Goal: Task Accomplishment & Management: Use online tool/utility

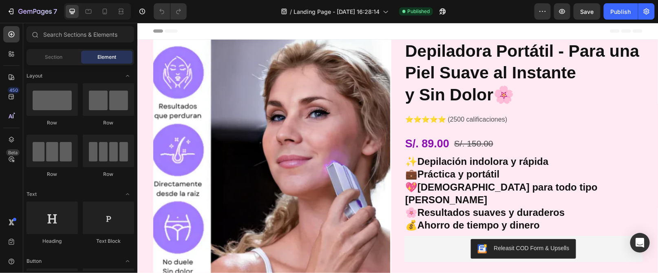
scroll to position [219, 0]
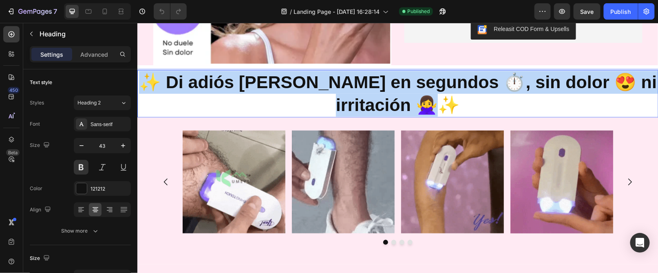
click at [490, 110] on p "✨ Di adiós al vello en segundos ⏱️, sin dolor 😍 ni irritación 🙅‍♀️✨" at bounding box center [397, 94] width 519 height 46
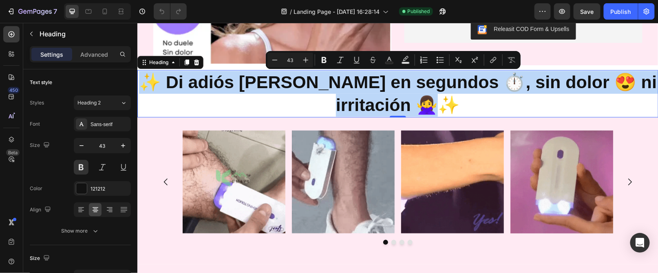
click at [490, 110] on p "✨ Di adiós al vello en segundos ⏱️, sin dolor 😍 ni irritación 🙅‍♀️✨" at bounding box center [397, 94] width 519 height 46
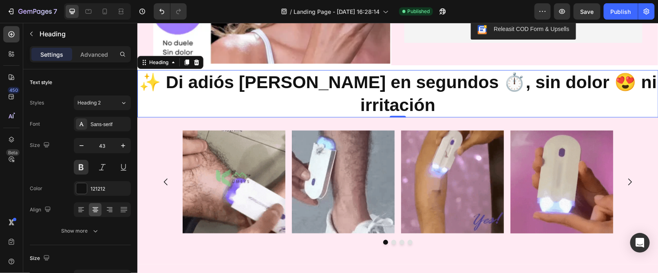
click at [204, 83] on p "✨ Di adiós al vello en segundos ⏱️, sin dolor 😍 ni irritación" at bounding box center [397, 94] width 519 height 46
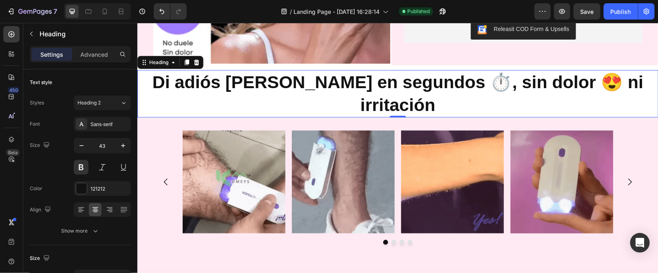
click at [411, 80] on p "Di adiós al vello en segundos ⏱️, sin dolor 😍 ni irritación" at bounding box center [397, 94] width 519 height 46
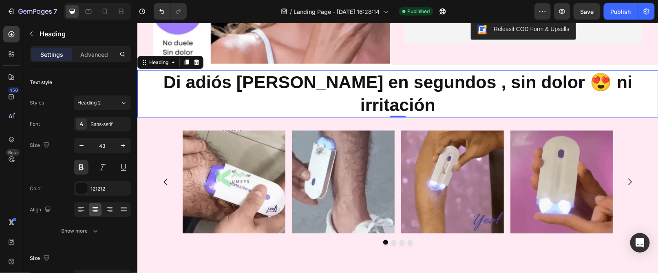
click at [515, 76] on p "Di adiós al vello en segundos , sin dolor 😍 ni irritación" at bounding box center [397, 94] width 519 height 46
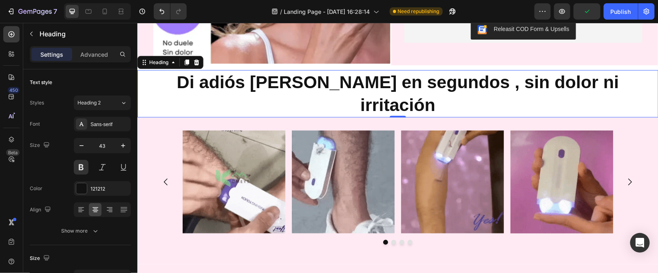
click at [317, 77] on p "Di adiós [PERSON_NAME] en segundos , sin dolor ni irritación" at bounding box center [397, 94] width 519 height 46
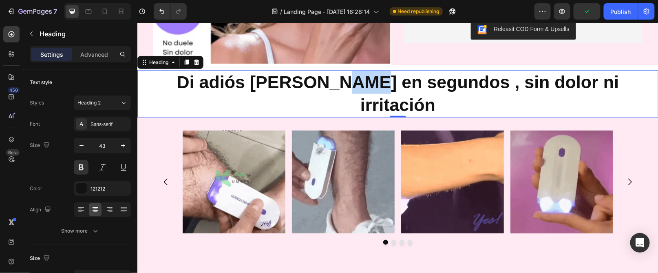
click at [317, 77] on p "Di adiós [PERSON_NAME] en segundos , sin dolor ni irritación" at bounding box center [397, 94] width 519 height 46
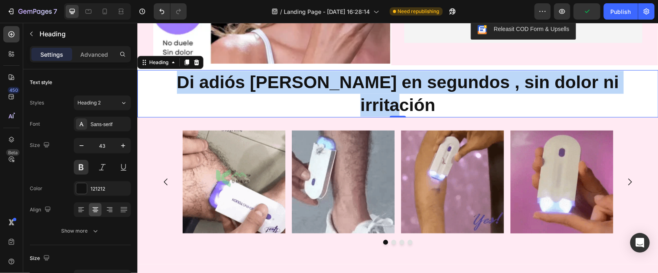
click at [317, 77] on p "Di adiós [PERSON_NAME] en segundos , sin dolor ni irritación" at bounding box center [397, 94] width 519 height 46
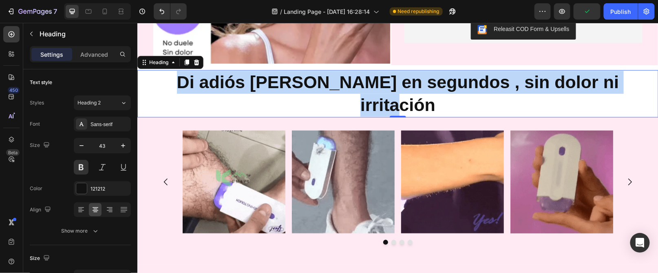
click at [317, 77] on p "Di adiós [PERSON_NAME] en segundos , sin dolor ni irritación" at bounding box center [397, 94] width 519 height 46
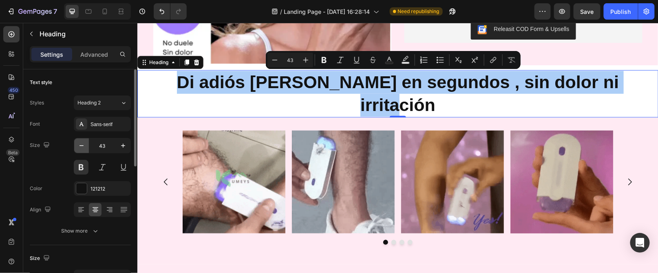
click at [80, 144] on icon "button" at bounding box center [81, 145] width 8 height 8
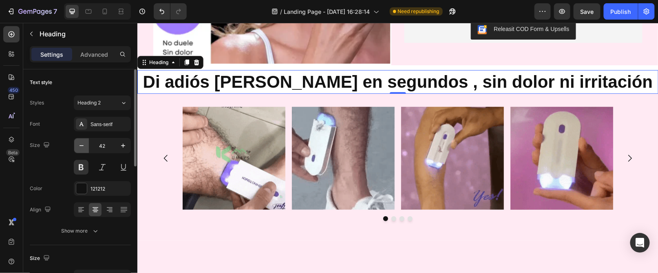
click at [80, 144] on icon "button" at bounding box center [81, 145] width 8 height 8
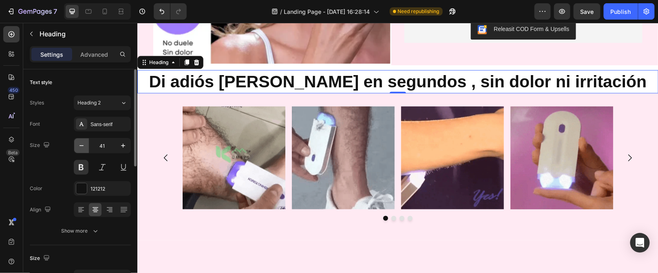
click at [80, 144] on icon "button" at bounding box center [81, 145] width 8 height 8
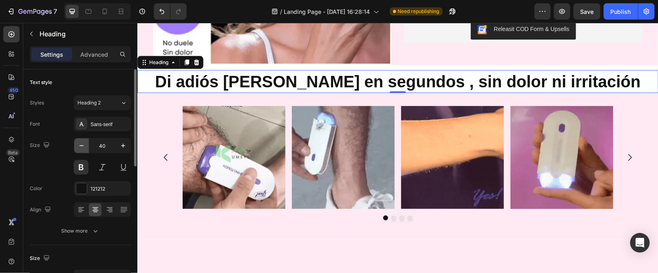
click at [80, 144] on icon "button" at bounding box center [81, 145] width 8 height 8
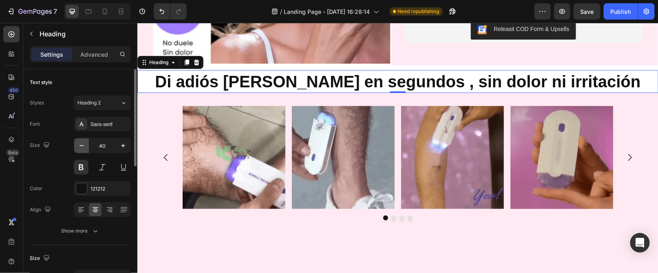
type input "39"
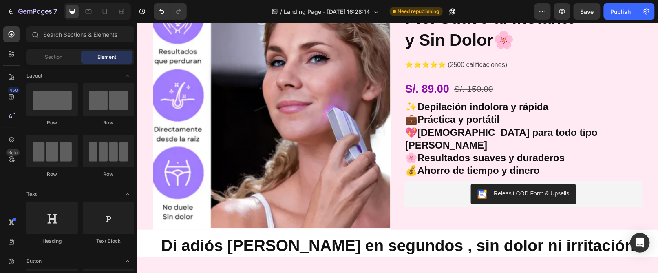
scroll to position [0, 0]
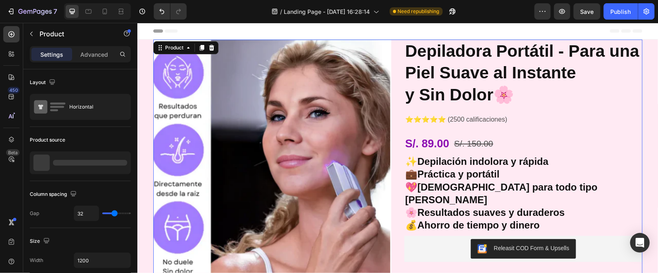
click at [593, 107] on div "Depiladora Portátil - Para una Piel Suave al Instante y Sin Dolor🌸 Product Titl…" at bounding box center [523, 161] width 238 height 245
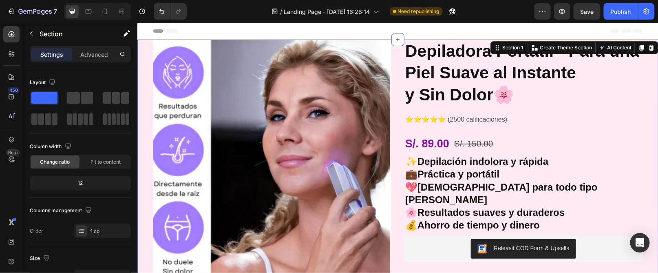
click at [649, 46] on icon at bounding box center [651, 47] width 5 height 6
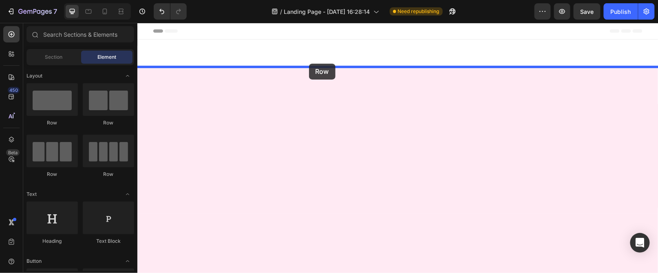
drag, startPoint x: 236, startPoint y: 124, endPoint x: 309, endPoint y: 63, distance: 95.0
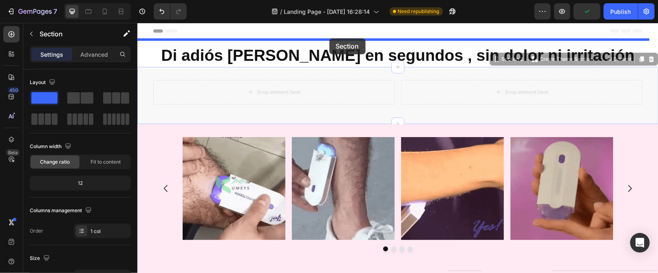
drag, startPoint x: 324, startPoint y: 71, endPoint x: 329, endPoint y: 37, distance: 33.8
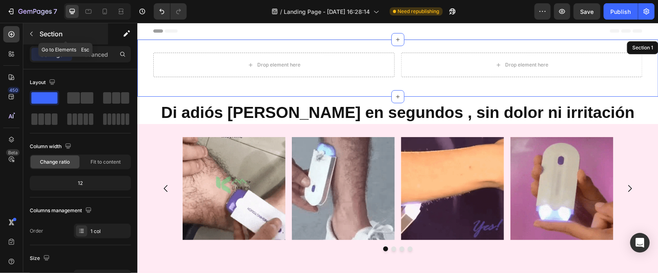
click at [33, 34] on icon "button" at bounding box center [31, 34] width 7 height 7
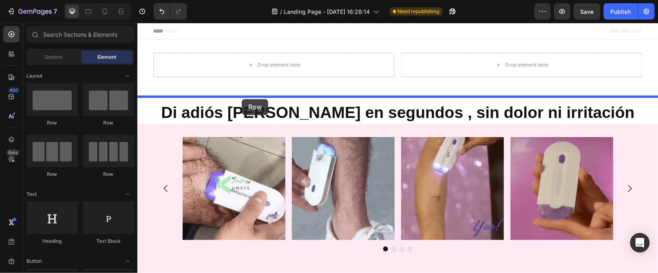
drag, startPoint x: 234, startPoint y: 129, endPoint x: 241, endPoint y: 99, distance: 31.4
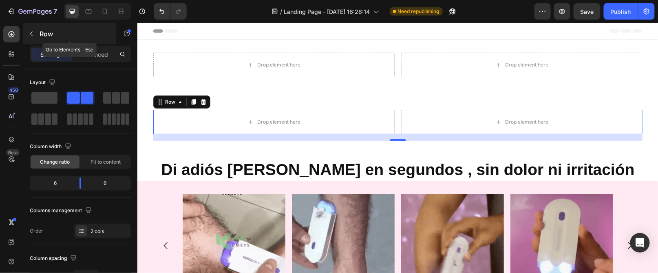
click at [33, 33] on icon "button" at bounding box center [31, 34] width 7 height 7
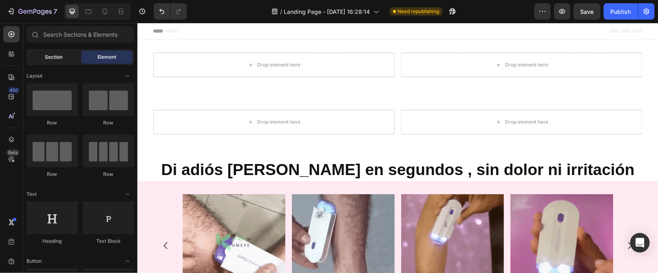
click at [45, 58] on span "Section" at bounding box center [54, 56] width 18 height 7
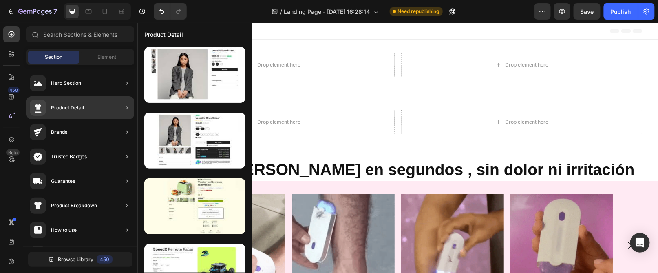
click at [109, 103] on div "Product Detail" at bounding box center [81, 107] width 108 height 23
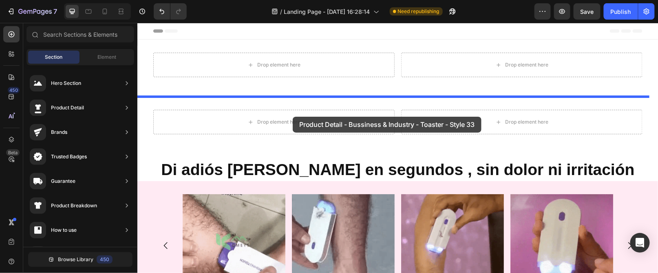
drag, startPoint x: 317, startPoint y: 231, endPoint x: 292, endPoint y: 116, distance: 117.5
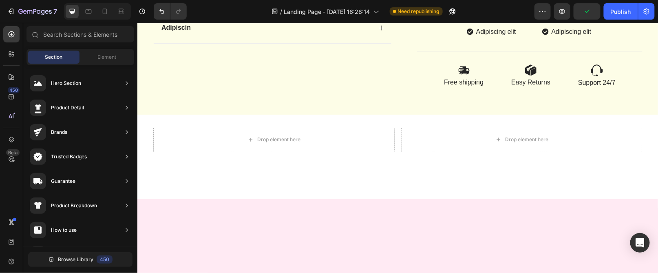
scroll to position [581, 0]
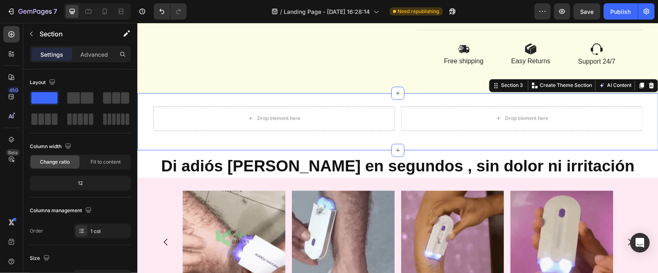
click at [641, 116] on div "Drop element here Drop element here Row Section 3 You can create reusable secti…" at bounding box center [397, 121] width 521 height 57
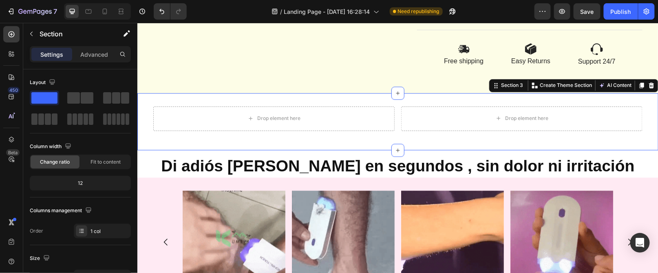
click at [644, 92] on div "Section 3 You can create reusable sections Create Theme Section AI Content Writ…" at bounding box center [573, 85] width 169 height 13
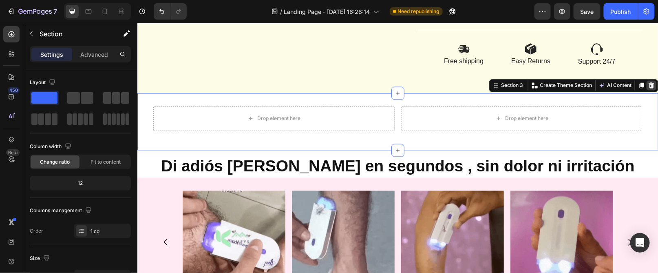
click at [646, 90] on div at bounding box center [651, 85] width 10 height 10
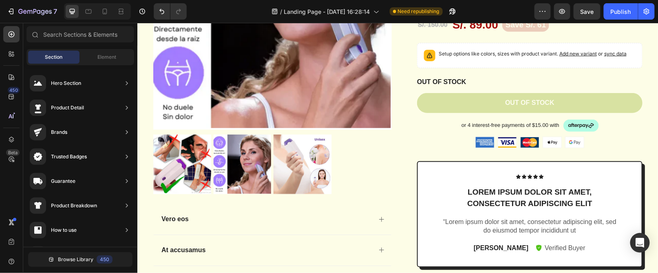
scroll to position [241, 0]
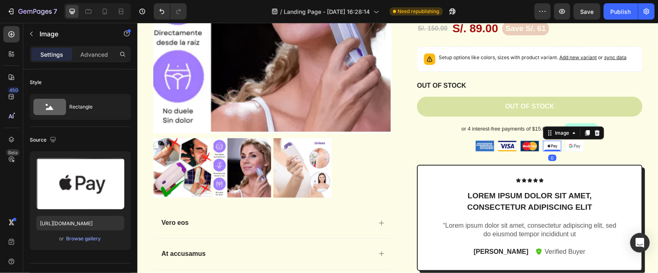
click at [553, 144] on img at bounding box center [552, 145] width 18 height 11
click at [91, 239] on div "Browse gallery" at bounding box center [83, 238] width 35 height 7
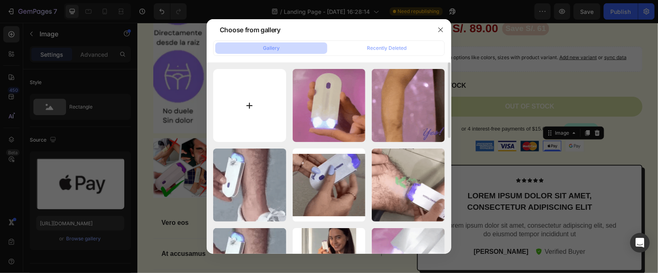
click at [226, 91] on input "file" at bounding box center [249, 105] width 73 height 73
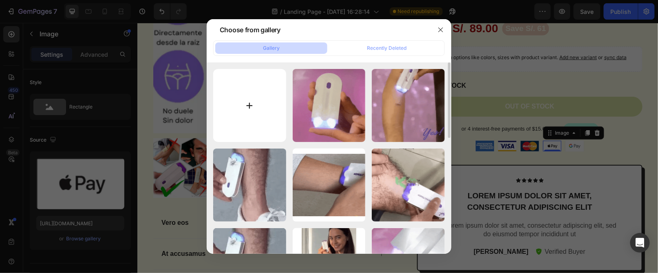
type input "C:\fakepath\microfinanzas-yape-plin-1-octubre-2022.png"
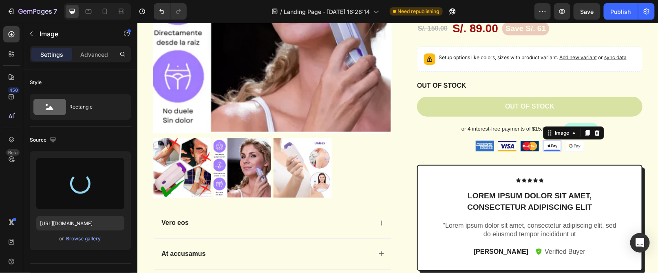
type input "https://cdn.shopify.com/s/files/1/0716/2216/4649/files/gempages_577938122839425…"
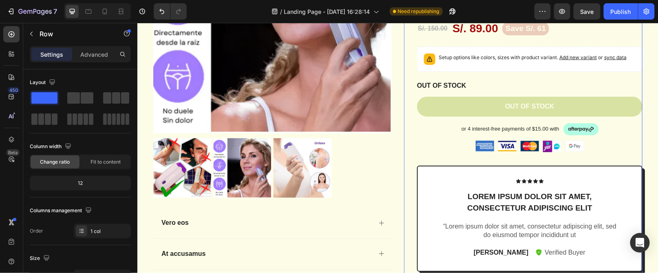
click at [531, 159] on div "Icon Icon Icon Icon Icon Icon List 2,500+ Verified Reviews! Text Block Row Depi…" at bounding box center [529, 155] width 225 height 534
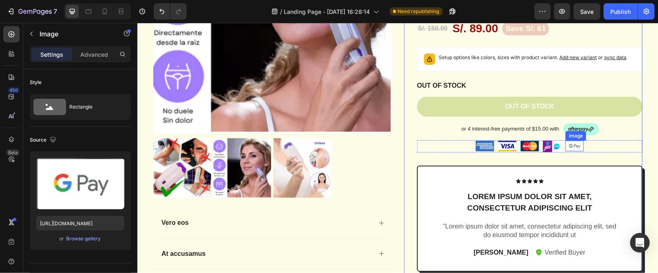
click at [571, 144] on img at bounding box center [574, 145] width 18 height 11
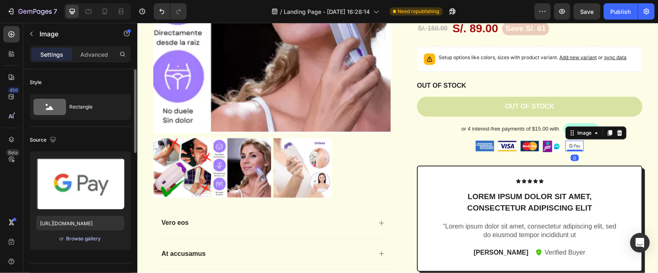
click at [89, 239] on div "Browse gallery" at bounding box center [83, 238] width 35 height 7
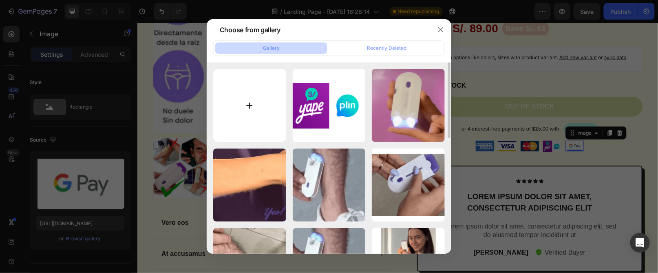
click at [241, 123] on input "file" at bounding box center [249, 105] width 73 height 73
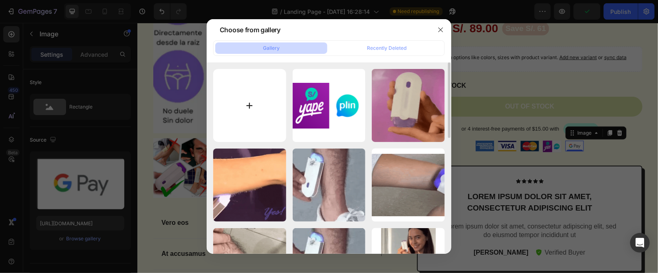
type input "C:\fakepath\images.png"
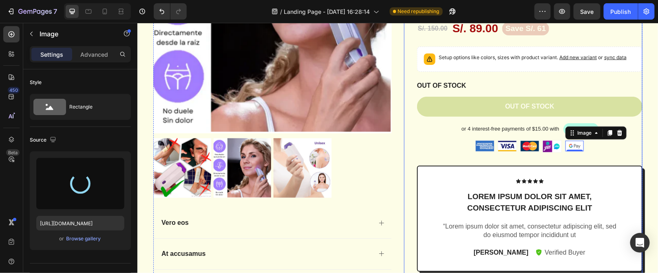
type input "https://cdn.shopify.com/s/files/1/0716/2216/4649/files/gempages_577938122839425…"
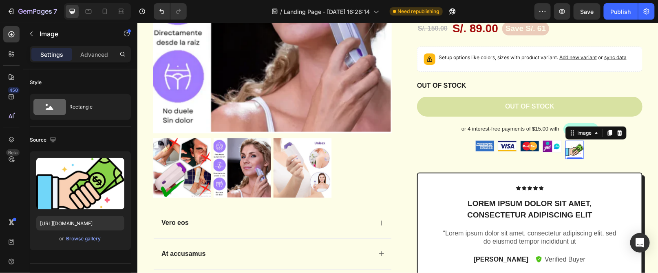
click at [569, 154] on img at bounding box center [574, 149] width 18 height 18
click at [99, 58] on div "Advanced" at bounding box center [94, 54] width 41 height 13
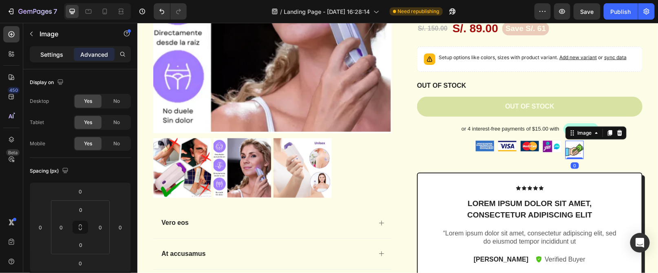
click at [70, 56] on div "Settings" at bounding box center [51, 54] width 41 height 13
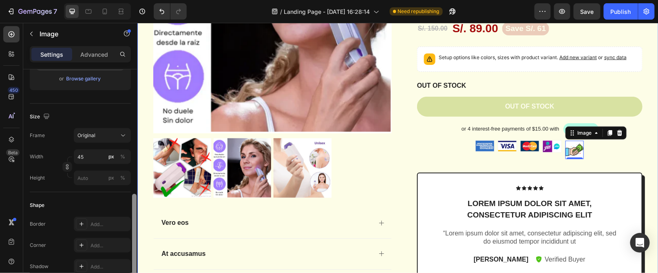
scroll to position [208, 0]
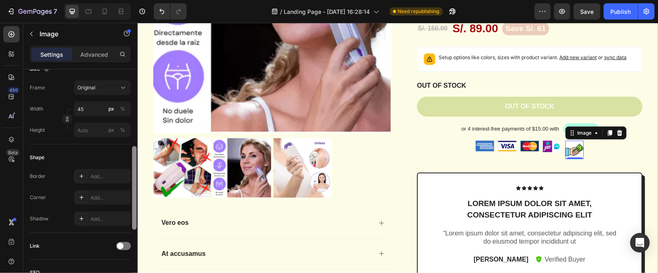
drag, startPoint x: 134, startPoint y: 91, endPoint x: 0, endPoint y: 144, distance: 143.6
click at [137, 167] on div at bounding box center [134, 182] width 6 height 227
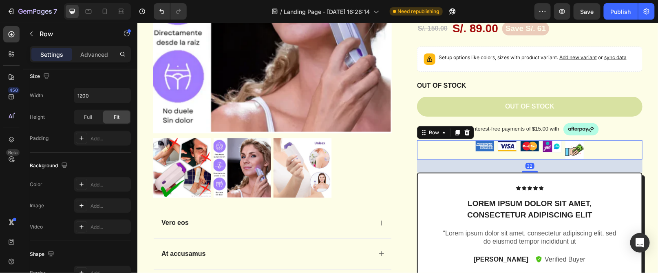
scroll to position [0, 0]
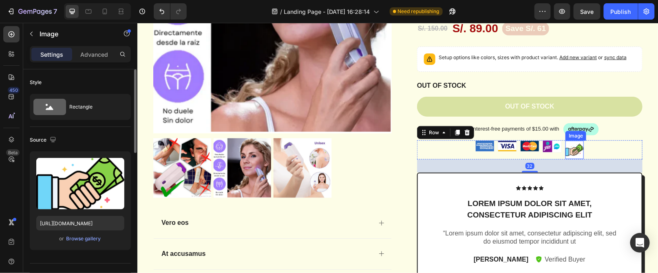
click at [574, 150] on img at bounding box center [574, 149] width 18 height 18
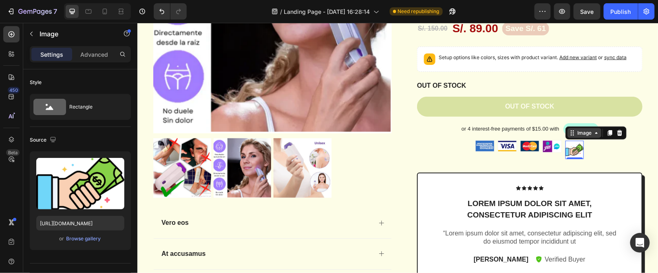
click at [592, 136] on div "Image" at bounding box center [584, 133] width 34 height 10
click at [593, 134] on icon at bounding box center [596, 132] width 7 height 7
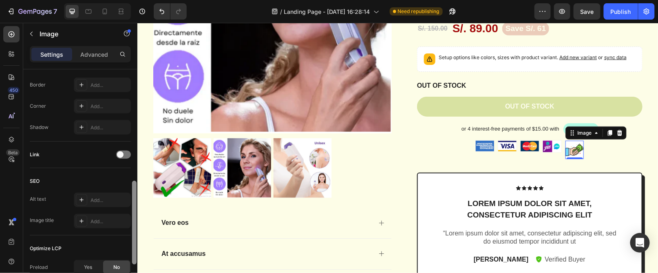
scroll to position [299, 0]
drag, startPoint x: 270, startPoint y: 164, endPoint x: 138, endPoint y: 204, distance: 138.4
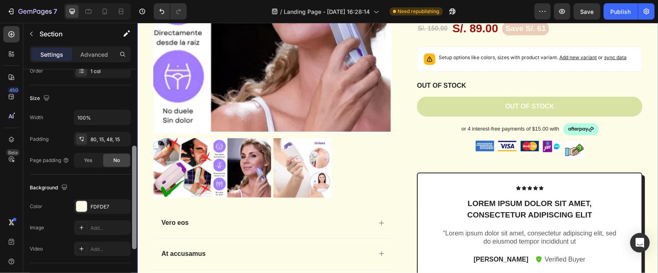
scroll to position [157, 0]
click at [134, 199] on div at bounding box center [134, 193] width 4 height 104
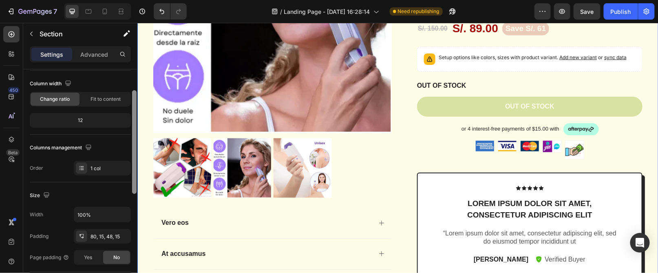
scroll to position [57, 0]
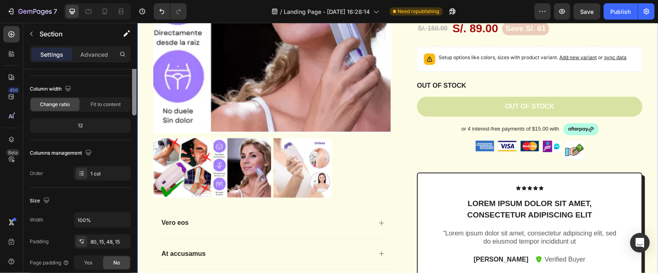
drag, startPoint x: 134, startPoint y: 199, endPoint x: 134, endPoint y: 115, distance: 84.4
click at [134, 115] on div at bounding box center [134, 64] width 4 height 104
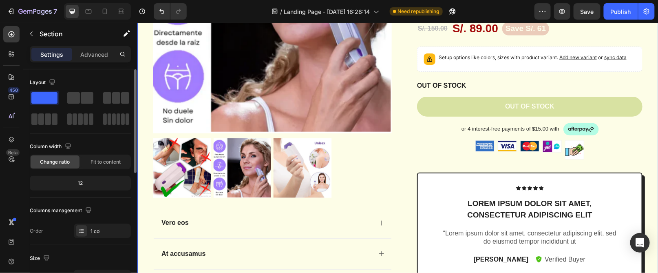
click at [84, 181] on div "12" at bounding box center [80, 182] width 98 height 11
click at [82, 184] on div "12" at bounding box center [80, 182] width 98 height 11
drag, startPoint x: 134, startPoint y: 159, endPoint x: 135, endPoint y: 147, distance: 12.6
click at [135, 147] on div at bounding box center [134, 121] width 4 height 104
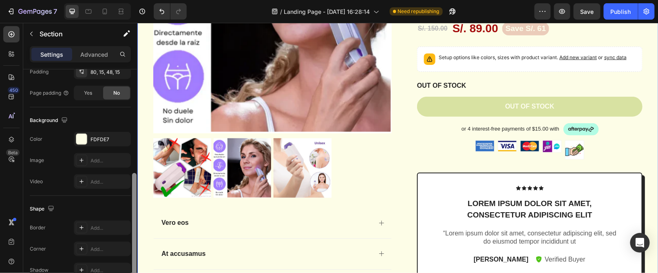
click at [132, 146] on div at bounding box center [134, 182] width 6 height 227
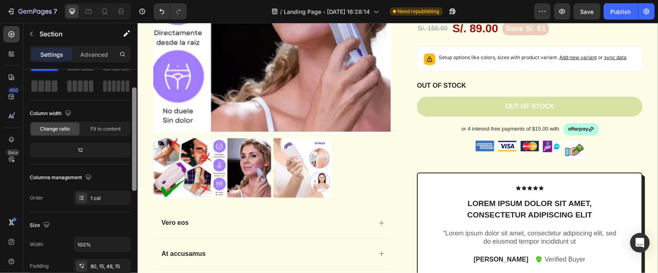
drag, startPoint x: 133, startPoint y: 181, endPoint x: 134, endPoint y: 93, distance: 88.5
click at [134, 93] on div at bounding box center [134, 139] width 4 height 104
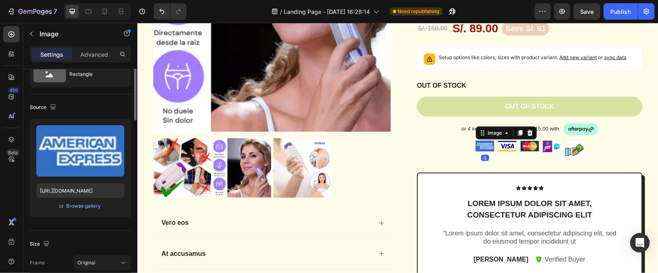
scroll to position [0, 0]
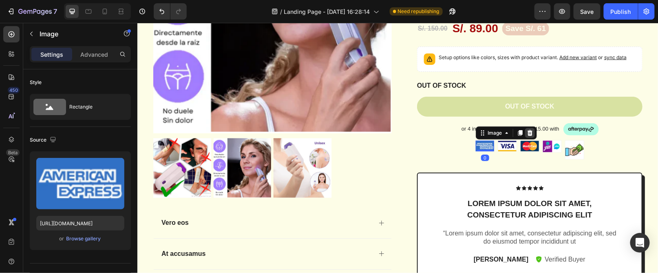
click at [529, 132] on div at bounding box center [530, 133] width 10 height 10
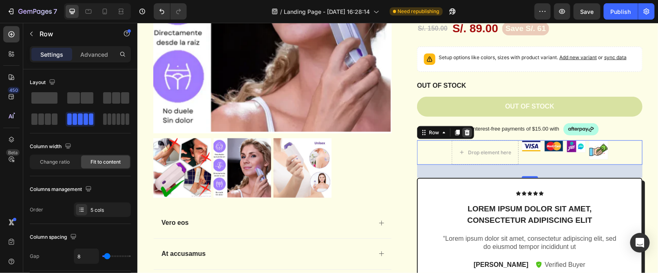
click at [464, 135] on icon at bounding box center [466, 132] width 5 height 6
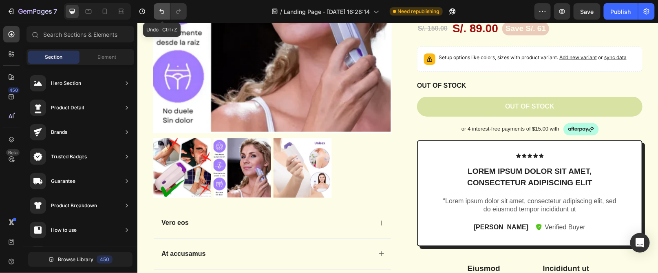
click at [160, 19] on button "Undo/Redo" at bounding box center [162, 11] width 16 height 16
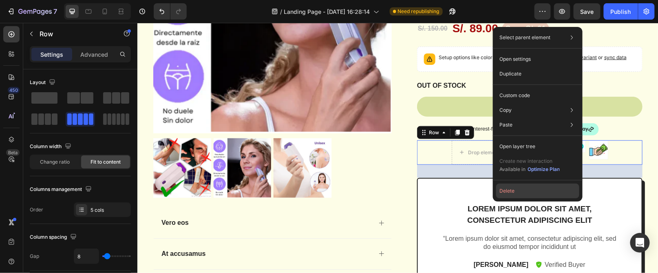
click at [507, 189] on button "Delete" at bounding box center [537, 190] width 83 height 15
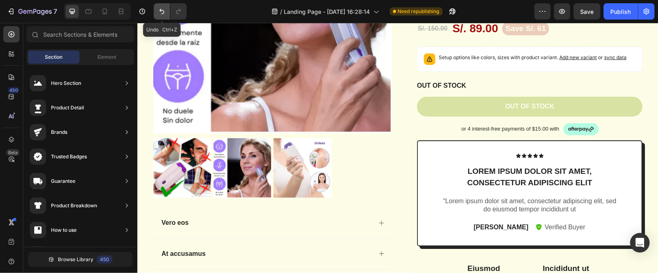
click at [158, 13] on icon "Undo/Redo" at bounding box center [162, 11] width 8 height 8
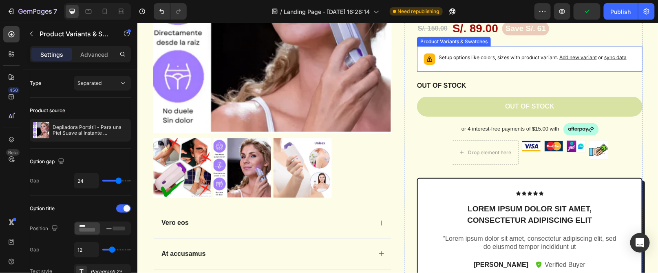
click at [500, 64] on div "Setup options like colors, sizes with product variant. Add new variant or sync …" at bounding box center [529, 59] width 218 height 18
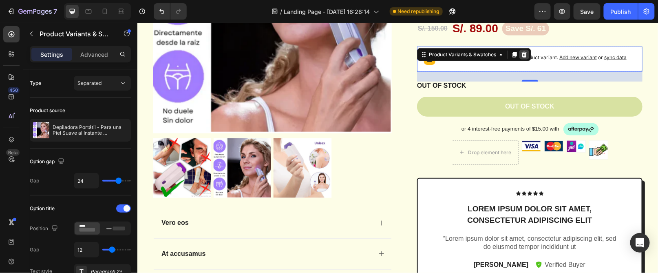
click at [521, 53] on icon at bounding box center [523, 54] width 5 height 6
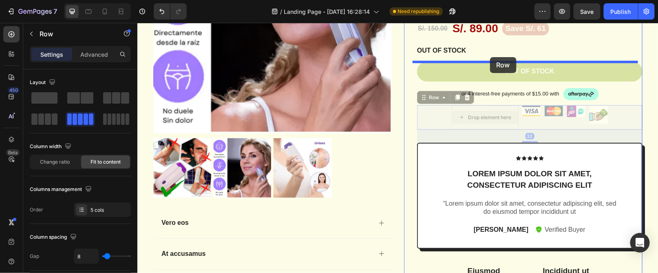
drag, startPoint x: 487, startPoint y: 106, endPoint x: 490, endPoint y: 57, distance: 49.0
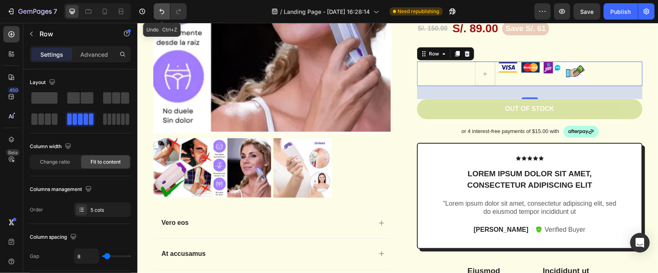
click at [164, 14] on icon "Undo/Redo" at bounding box center [162, 11] width 8 height 8
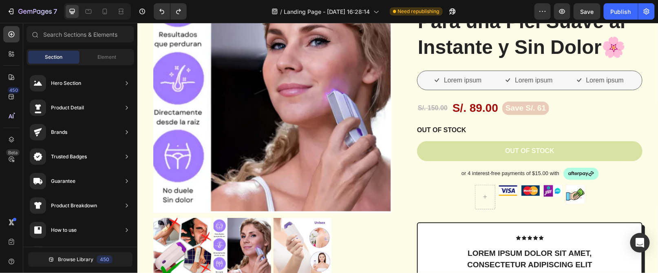
scroll to position [155, 0]
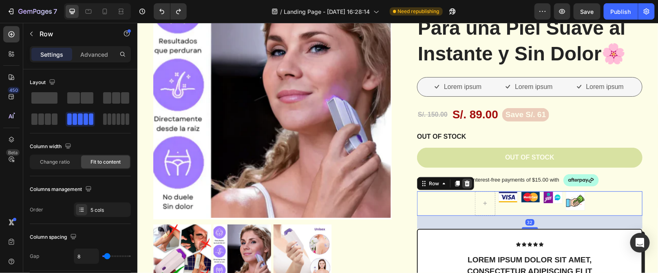
click at [464, 184] on icon at bounding box center [467, 183] width 7 height 7
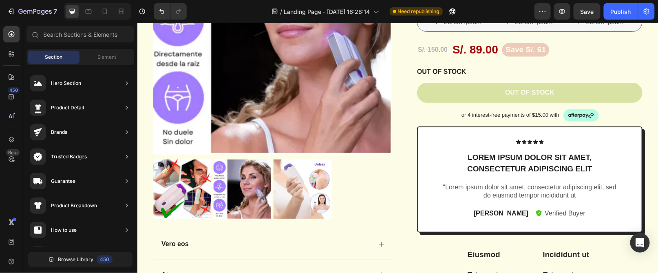
scroll to position [230, 0]
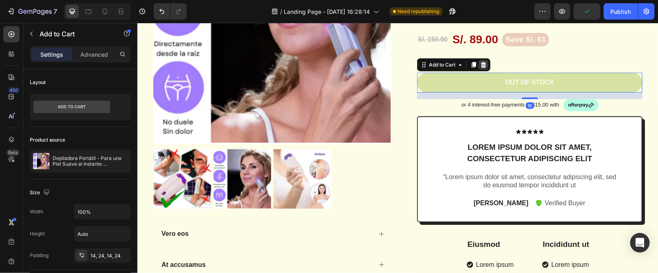
click at [481, 66] on icon at bounding box center [483, 64] width 7 height 7
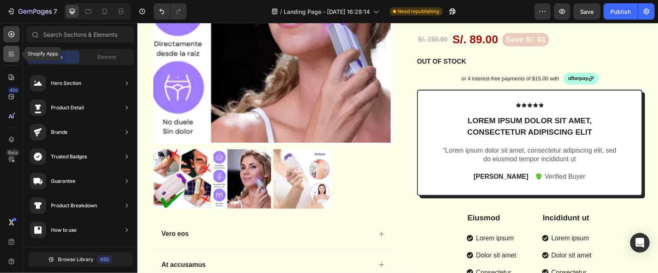
click at [18, 53] on div at bounding box center [11, 54] width 16 height 16
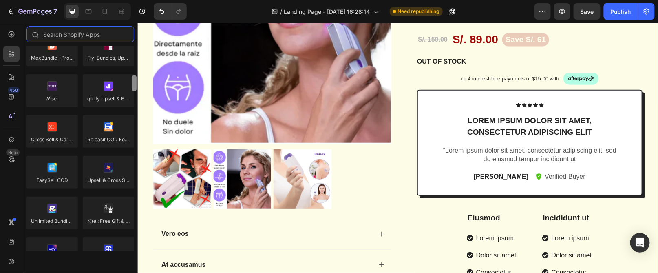
drag, startPoint x: 271, startPoint y: 81, endPoint x: 138, endPoint y: 90, distance: 133.2
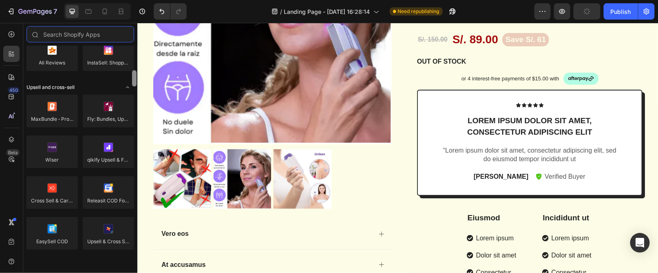
scroll to position [326, 0]
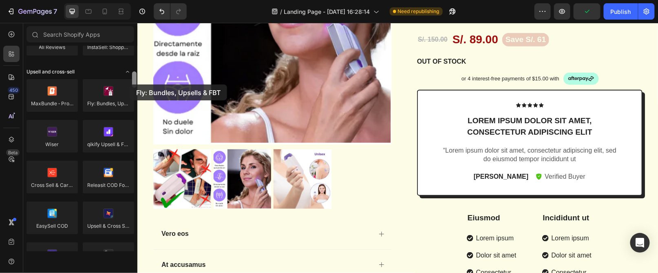
click at [130, 84] on div at bounding box center [108, 95] width 51 height 33
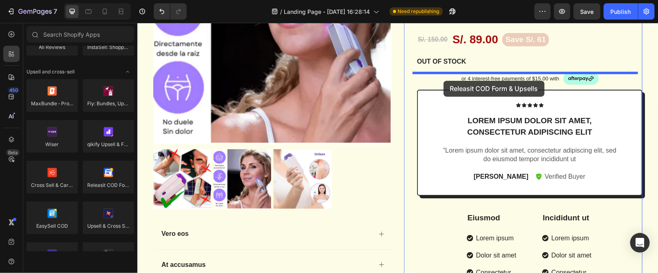
drag, startPoint x: 247, startPoint y: 196, endPoint x: 443, endPoint y: 80, distance: 228.1
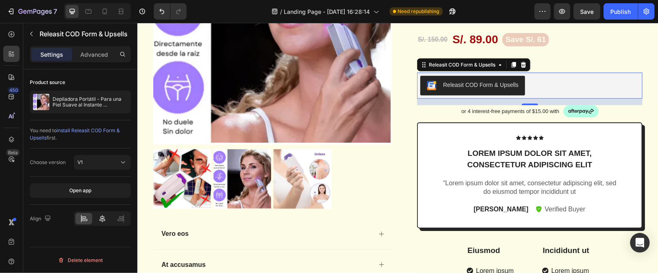
click at [101, 217] on icon at bounding box center [102, 218] width 8 height 8
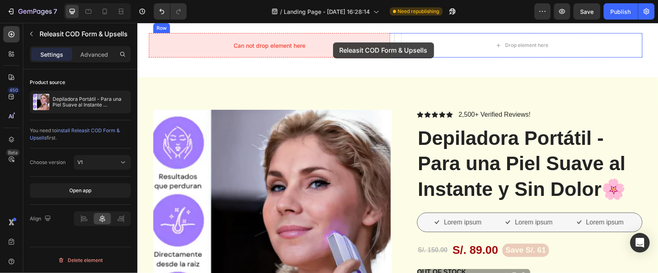
scroll to position [0, 0]
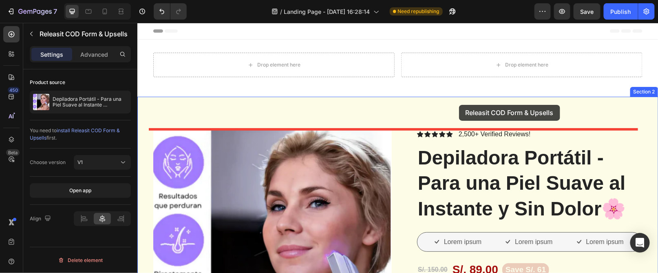
drag, startPoint x: 510, startPoint y: 260, endPoint x: 459, endPoint y: 104, distance: 163.9
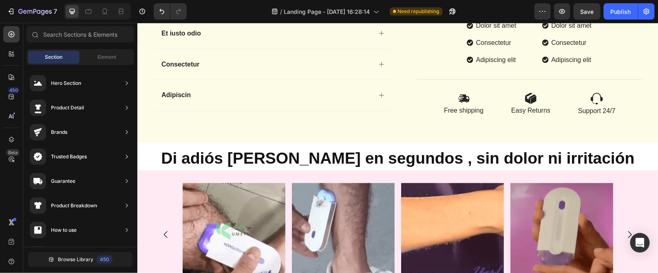
scroll to position [365, 0]
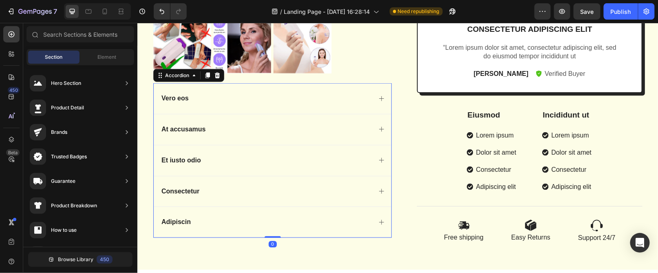
click at [368, 104] on div "Vero eos" at bounding box center [272, 98] width 238 height 31
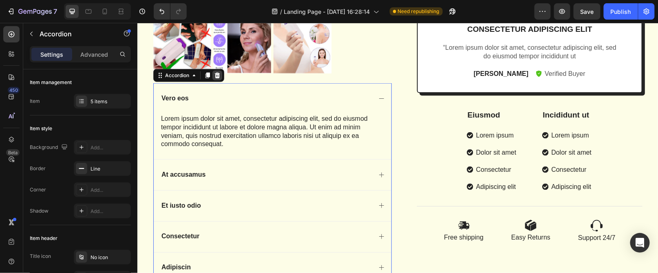
click at [215, 76] on icon at bounding box center [217, 75] width 7 height 7
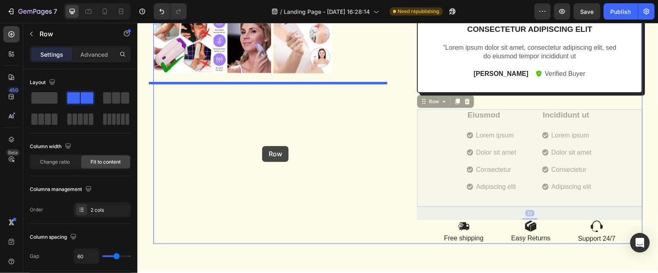
drag, startPoint x: 525, startPoint y: 148, endPoint x: 262, endPoint y: 146, distance: 263.4
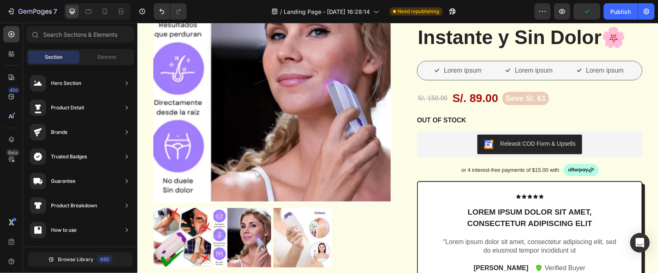
scroll to position [181, 0]
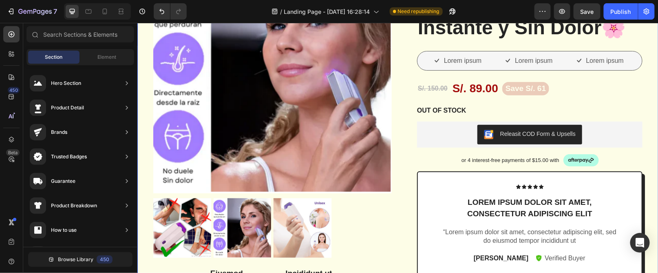
click at [642, 106] on div "Product Images Eiusmod Text Block Lorem ipsum Dolor sit amet Consectetur Adipis…" at bounding box center [397, 166] width 509 height 436
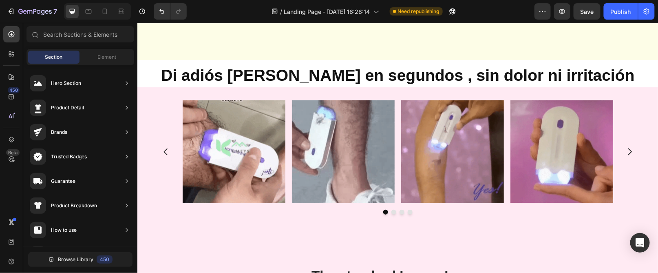
scroll to position [531, 0]
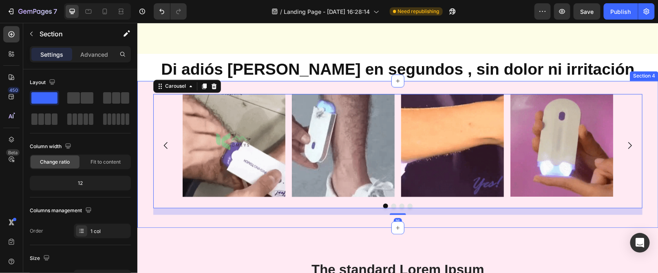
click at [643, 106] on div "Image Image Image Image Carousel 16" at bounding box center [397, 154] width 521 height 121
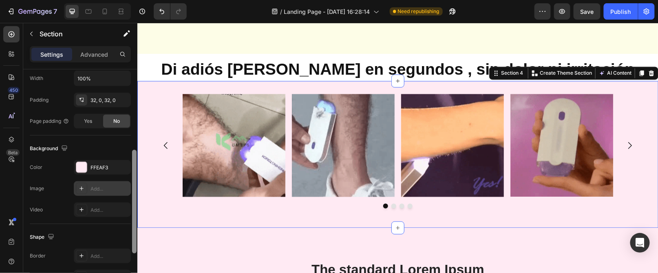
scroll to position [214, 0]
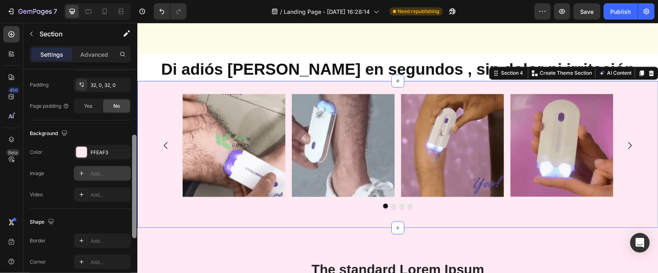
drag, startPoint x: 134, startPoint y: 77, endPoint x: 123, endPoint y: 175, distance: 98.5
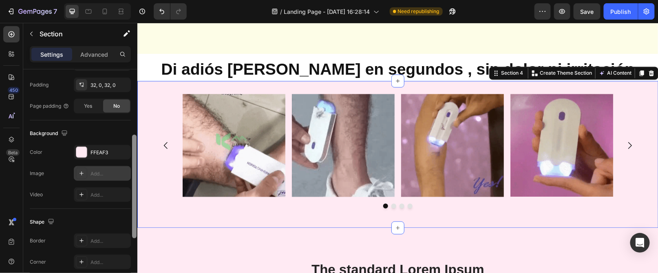
click at [123, 175] on div "Layout Column width Change ratio Fit to content 12 Columns management Order 1 c…" at bounding box center [80, 182] width 114 height 227
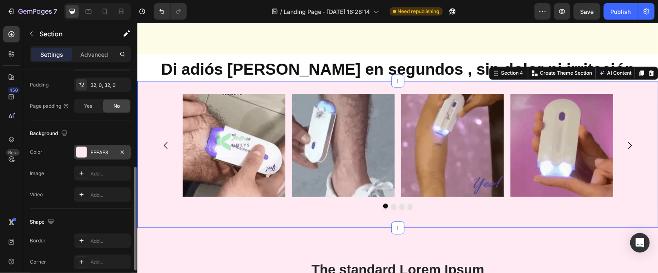
click at [107, 149] on div "FFEAF3" at bounding box center [103, 152] width 24 height 7
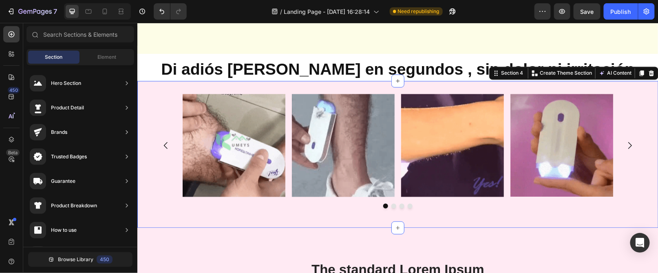
scroll to position [312, 0]
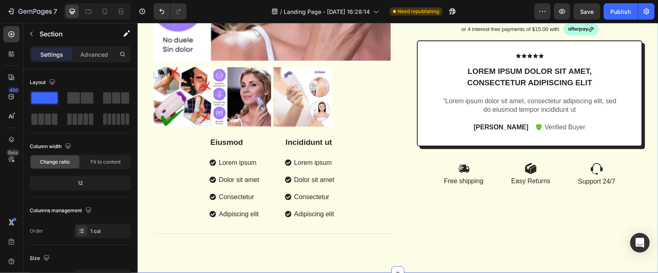
click at [641, 90] on div "Product Images Eiusmod Text Block Lorem ipsum Dolor sit amet Consectetur Adipis…" at bounding box center [397, 35] width 509 height 436
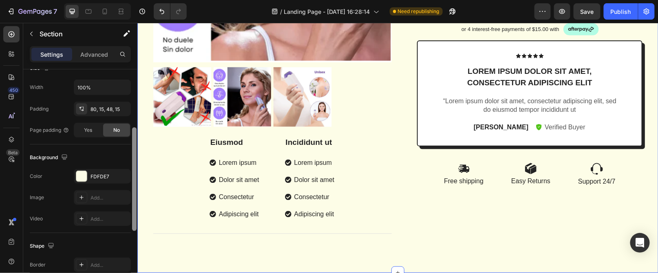
drag, startPoint x: 133, startPoint y: 115, endPoint x: 133, endPoint y: 203, distance: 87.3
click at [133, 203] on div at bounding box center [134, 179] width 4 height 104
click at [109, 172] on div "FDFDE7" at bounding box center [103, 175] width 24 height 7
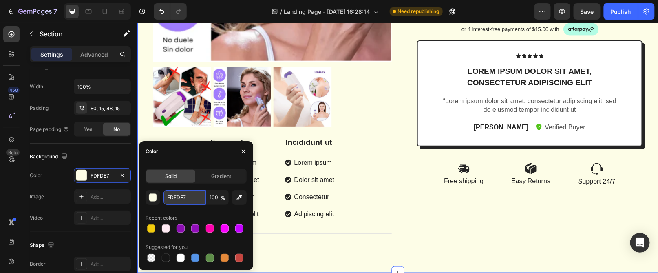
click at [187, 197] on input "FDFDE7" at bounding box center [184, 197] width 42 height 15
paste input "FEAF3"
type input "FFEAF3"
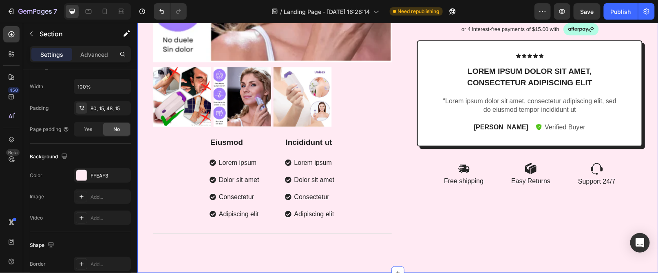
click at [470, 261] on div "Product Images Eiusmod Text Block Lorem ipsum Dolor sit amet Consectetur Adipis…" at bounding box center [397, 28] width 521 height 488
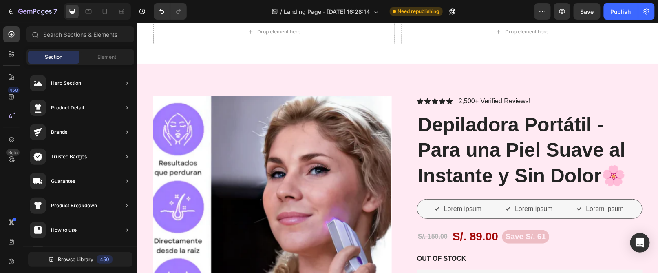
scroll to position [0, 0]
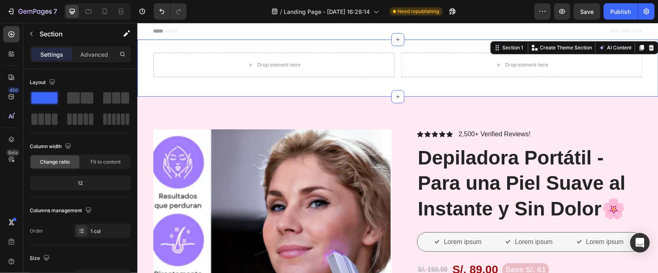
click at [609, 82] on div "Drop element here Drop element here Row" at bounding box center [397, 67] width 521 height 31
click at [648, 50] on icon at bounding box center [651, 47] width 7 height 7
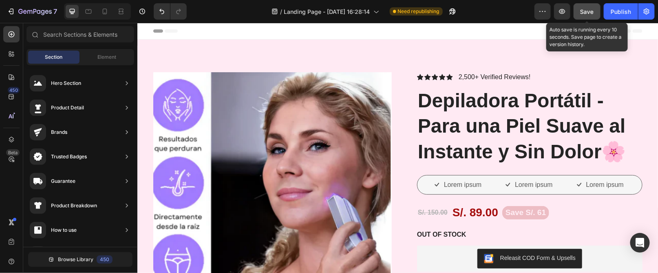
click at [589, 14] on div "Save" at bounding box center [587, 11] width 13 height 9
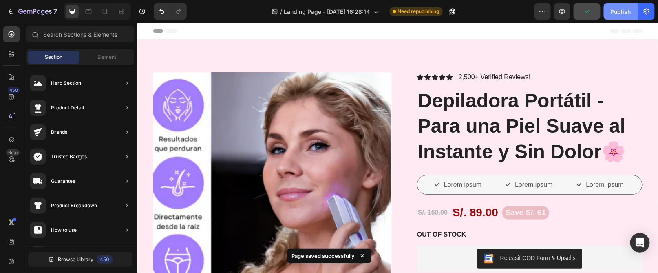
click at [627, 15] on div "Publish" at bounding box center [621, 11] width 20 height 9
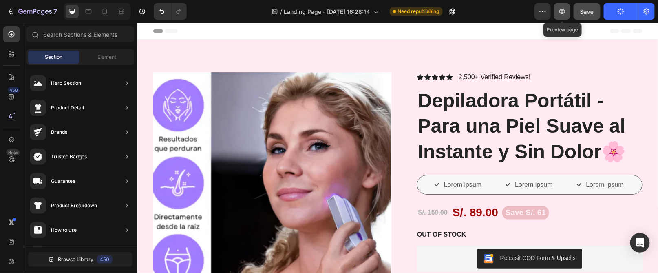
click at [560, 11] on icon "button" at bounding box center [562, 11] width 8 height 8
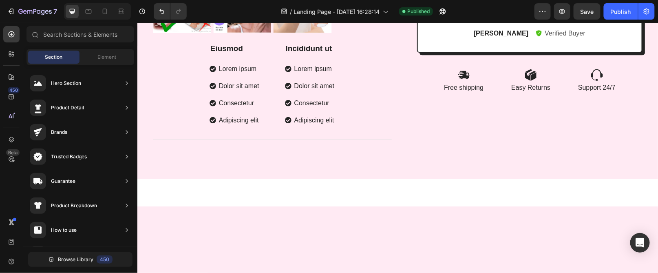
scroll to position [129, 0]
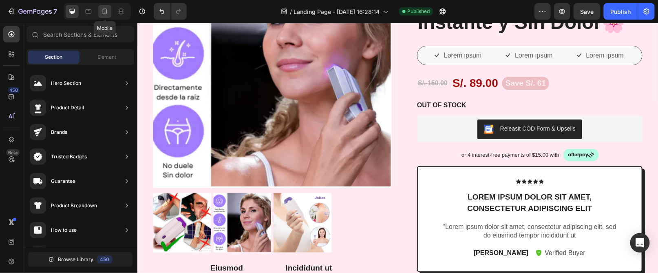
click at [104, 9] on icon at bounding box center [105, 11] width 8 height 8
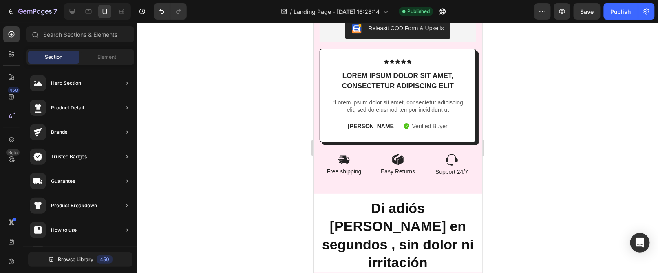
scroll to position [436, 0]
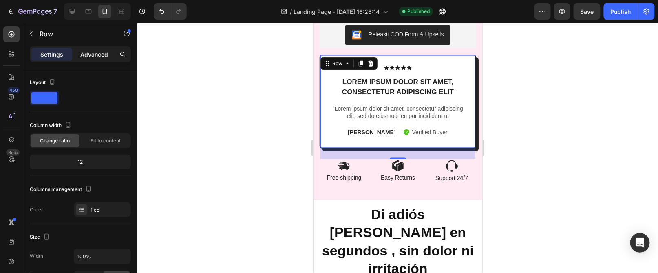
click at [94, 58] on p "Advanced" at bounding box center [94, 54] width 28 height 9
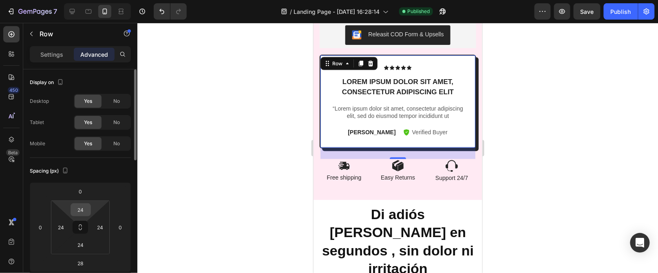
click at [78, 208] on input "24" at bounding box center [81, 209] width 16 height 12
click at [84, 228] on span "Auto" at bounding box center [88, 227] width 11 height 6
type input "Auto"
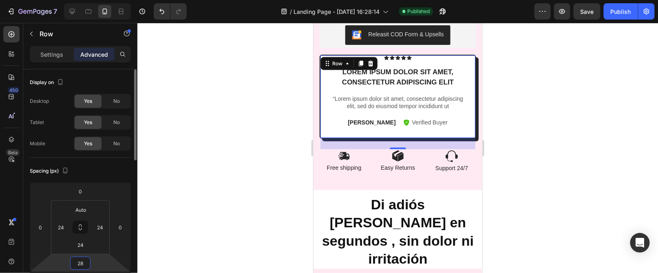
click at [79, 261] on input "28" at bounding box center [80, 263] width 16 height 12
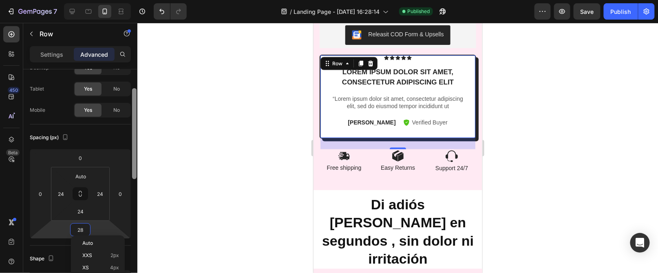
scroll to position [38, 0]
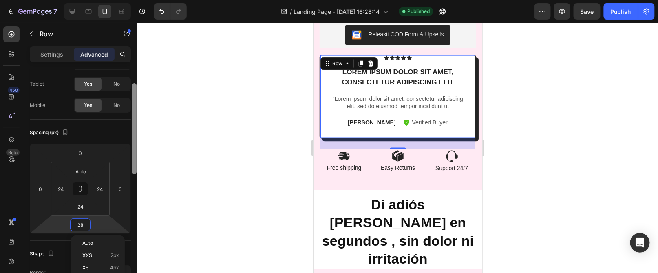
drag, startPoint x: 136, startPoint y: 152, endPoint x: 136, endPoint y: 167, distance: 15.5
click at [136, 167] on div at bounding box center [134, 128] width 4 height 91
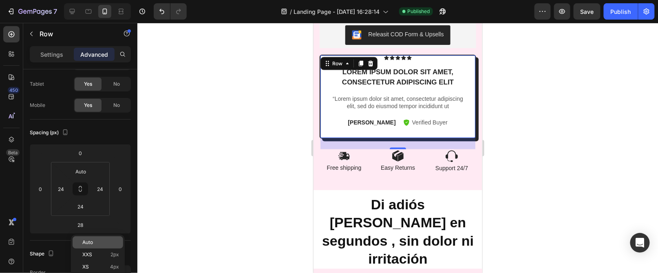
click at [98, 243] on p "Auto" at bounding box center [100, 242] width 37 height 6
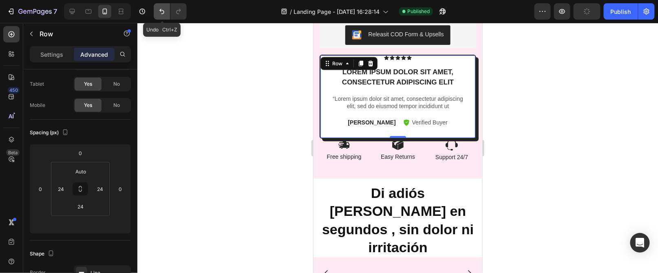
click at [160, 11] on icon "Undo/Redo" at bounding box center [162, 11] width 8 height 8
type input "28"
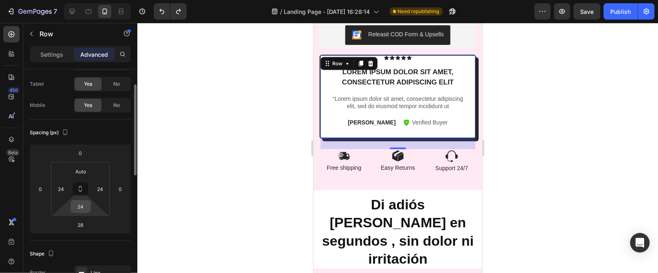
click at [89, 202] on div "24" at bounding box center [81, 206] width 20 height 13
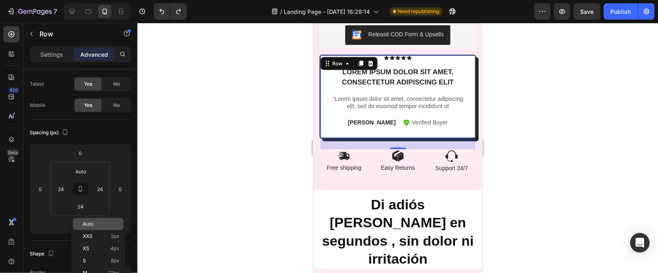
click at [84, 223] on span "Auto" at bounding box center [88, 224] width 11 height 6
type input "Auto"
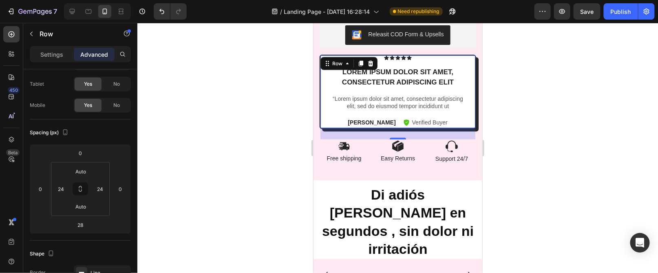
click at [227, 135] on div at bounding box center [397, 148] width 521 height 250
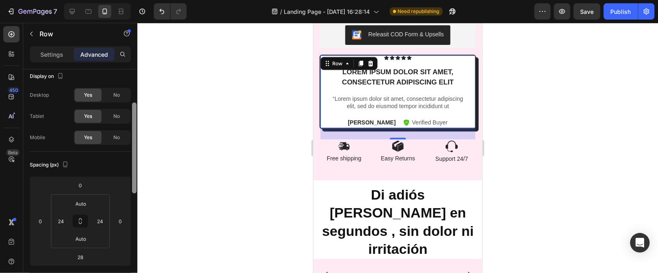
scroll to position [0, 0]
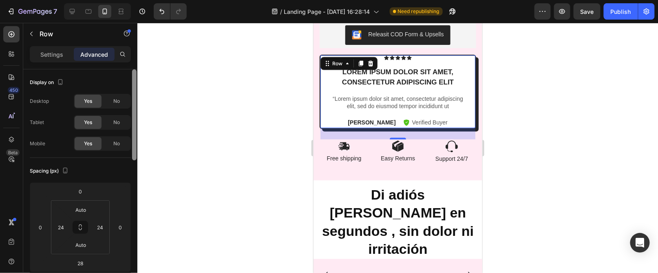
drag, startPoint x: 135, startPoint y: 125, endPoint x: 137, endPoint y: 97, distance: 27.8
click at [137, 97] on div at bounding box center [134, 182] width 6 height 227
click at [66, 53] on div "Settings" at bounding box center [51, 54] width 41 height 13
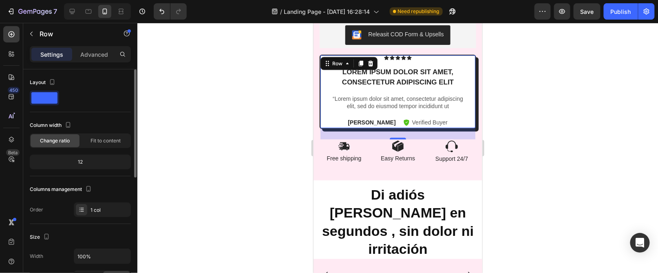
click at [46, 99] on span at bounding box center [44, 97] width 26 height 11
click at [113, 139] on span "Fit to content" at bounding box center [106, 140] width 30 height 7
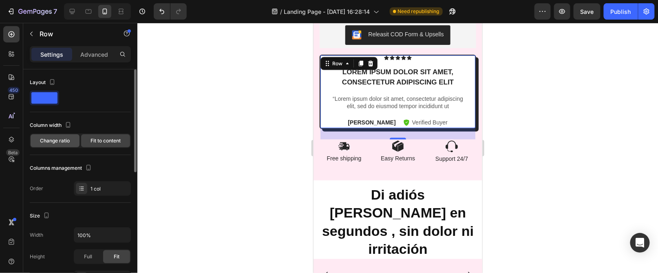
click at [60, 145] on div "Change ratio" at bounding box center [55, 140] width 49 height 13
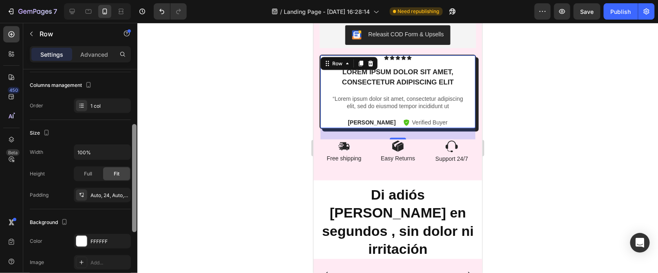
scroll to position [108, 0]
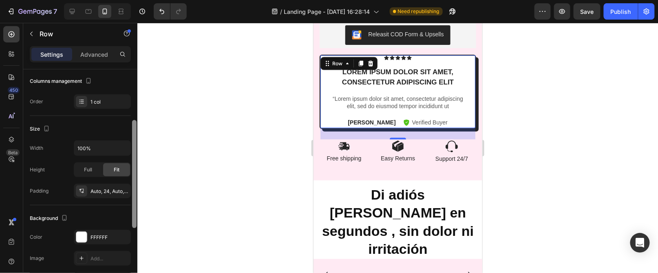
drag, startPoint x: 133, startPoint y: 84, endPoint x: 128, endPoint y: 135, distance: 51.9
click at [128, 135] on div "Layout Column width Change ratio Fit to content 12 Columns management Order 1 c…" at bounding box center [80, 182] width 114 height 227
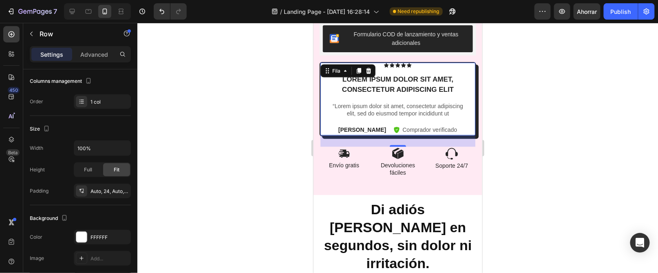
scroll to position [440, 0]
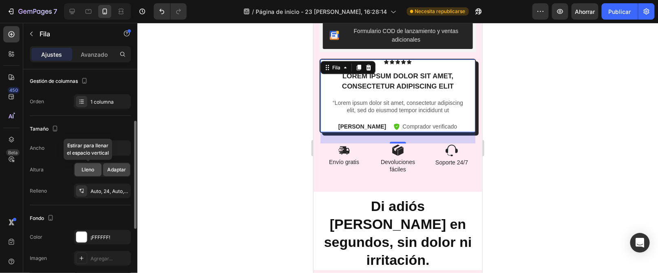
click at [96, 168] on div "Lleno" at bounding box center [88, 169] width 27 height 13
click at [116, 169] on font "Adaptar" at bounding box center [116, 169] width 19 height 6
click at [93, 149] on input "100%" at bounding box center [102, 148] width 56 height 15
click at [125, 145] on icon "button" at bounding box center [123, 148] width 8 height 8
click at [114, 125] on div "Tamaño" at bounding box center [80, 128] width 101 height 13
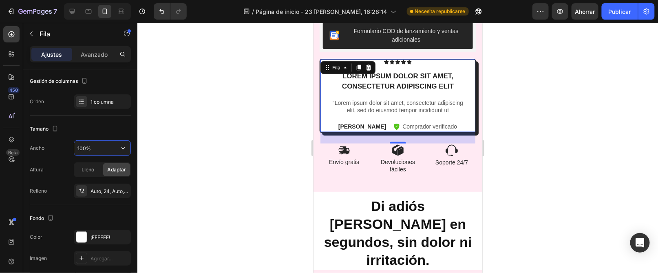
click at [99, 147] on input "100%" at bounding box center [102, 148] width 56 height 15
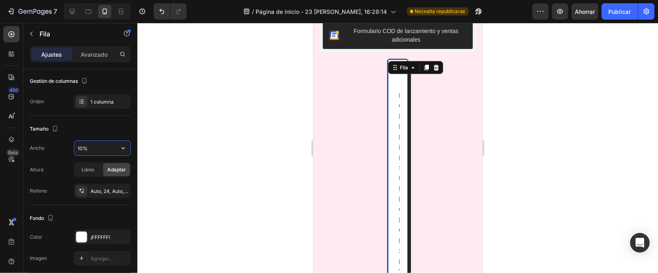
type input "100%"
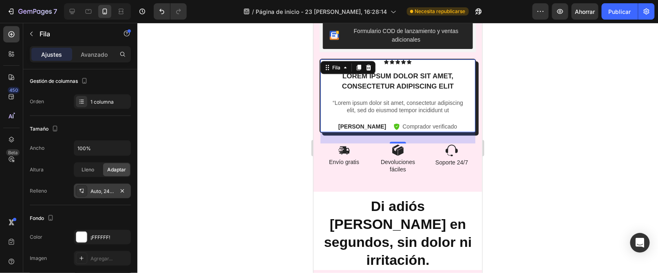
click at [103, 195] on div "Auto, 24, Auto, 24" at bounding box center [102, 190] width 57 height 15
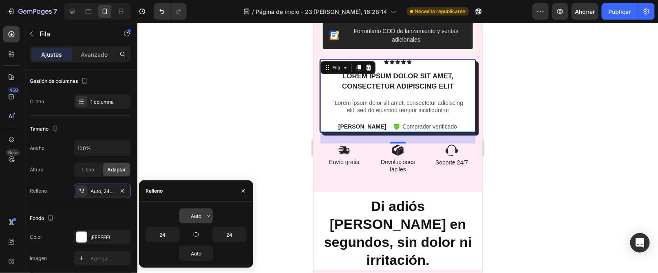
click at [200, 215] on input "Auto" at bounding box center [195, 215] width 33 height 15
click at [168, 230] on input "24" at bounding box center [162, 234] width 33 height 15
click at [173, 234] on icon "button" at bounding box center [175, 234] width 7 height 7
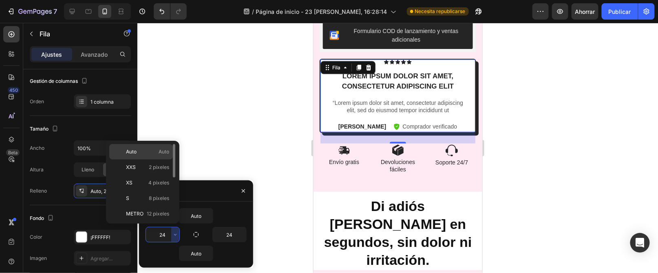
click at [159, 152] on font "Auto" at bounding box center [164, 151] width 11 height 6
type input "Auto"
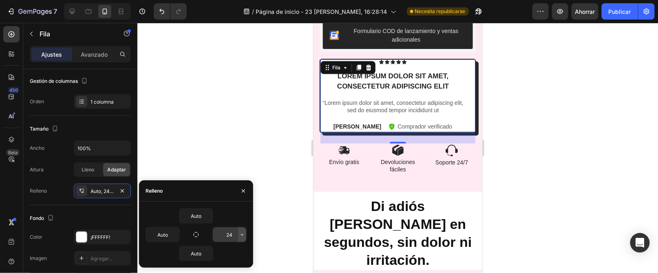
click at [238, 233] on button "button" at bounding box center [242, 234] width 8 height 15
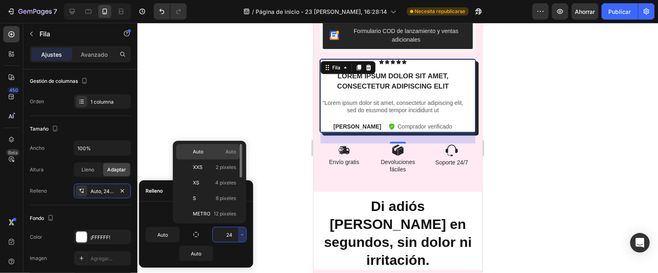
click at [227, 148] on span "Auto" at bounding box center [230, 151] width 11 height 7
type input "Auto"
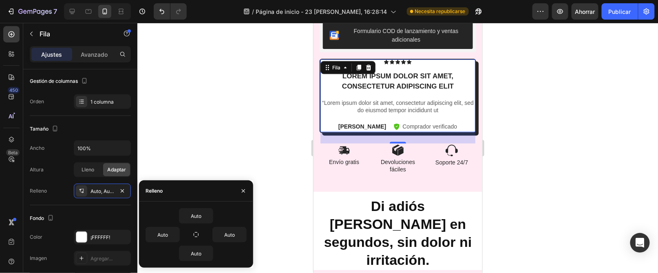
click at [281, 136] on div at bounding box center [397, 148] width 521 height 250
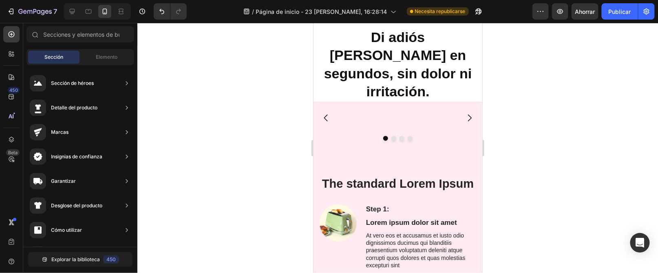
scroll to position [519, 0]
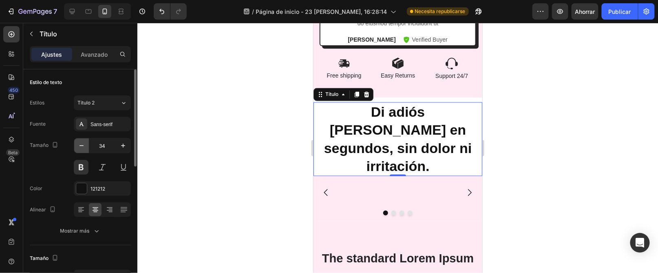
click at [83, 143] on icon "button" at bounding box center [81, 145] width 8 height 8
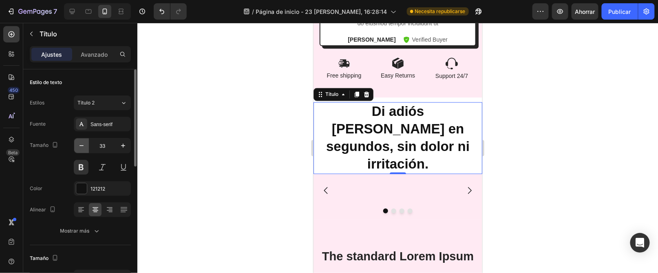
click at [83, 143] on icon "button" at bounding box center [81, 145] width 8 height 8
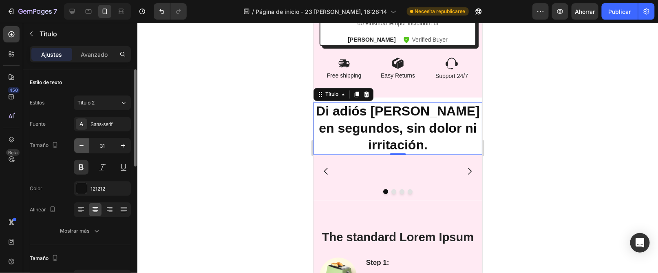
click at [83, 143] on icon "button" at bounding box center [81, 145] width 8 height 8
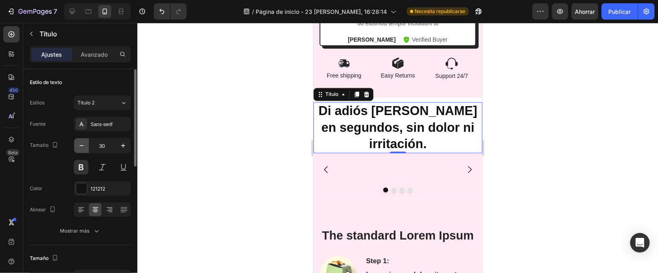
click at [83, 143] on icon "button" at bounding box center [81, 145] width 8 height 8
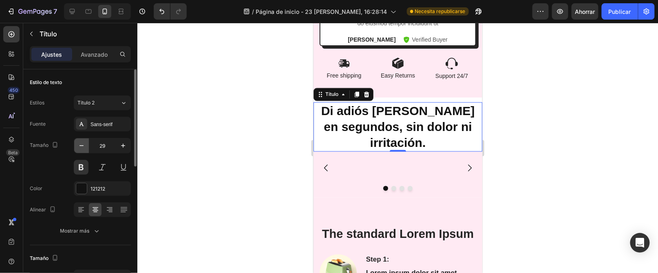
click at [83, 143] on icon "button" at bounding box center [81, 145] width 8 height 8
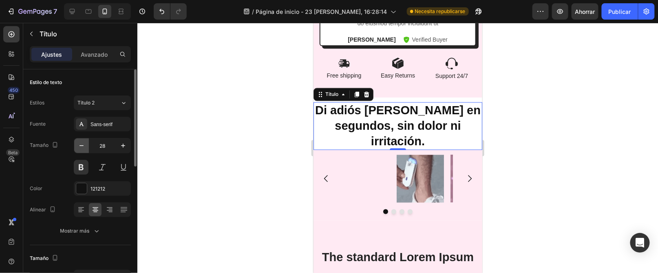
click at [83, 143] on icon "button" at bounding box center [81, 145] width 8 height 8
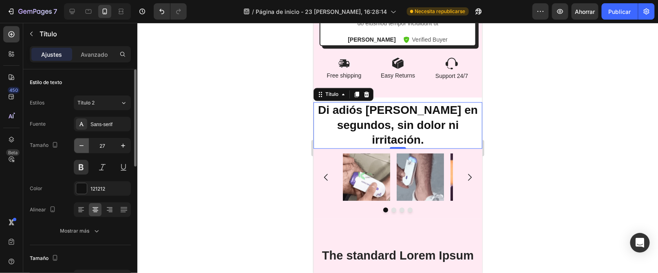
click at [83, 143] on icon "button" at bounding box center [81, 145] width 8 height 8
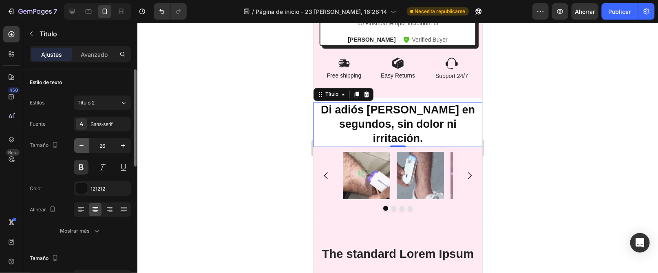
click at [83, 143] on icon "button" at bounding box center [81, 145] width 8 height 8
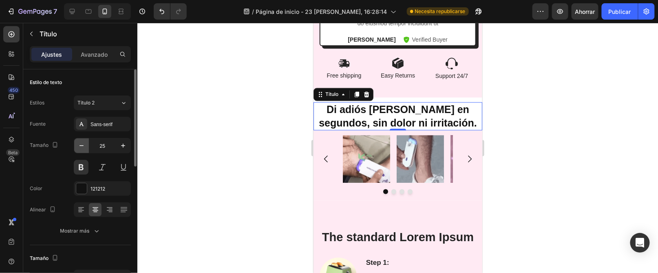
click at [83, 143] on icon "button" at bounding box center [81, 145] width 8 height 8
type input "24"
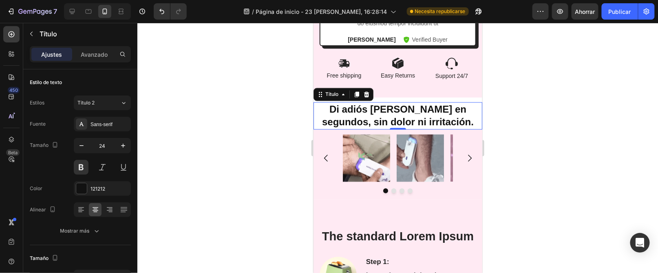
click at [226, 156] on div at bounding box center [397, 148] width 521 height 250
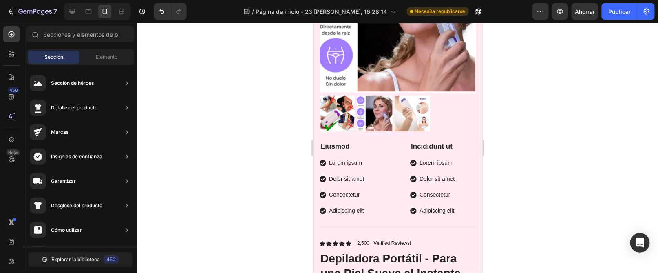
scroll to position [0, 0]
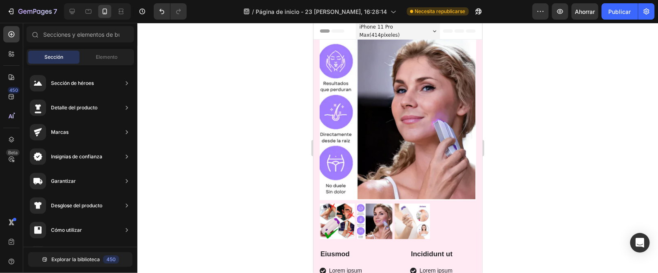
drag, startPoint x: 476, startPoint y: 144, endPoint x: 803, endPoint y: 58, distance: 337.6
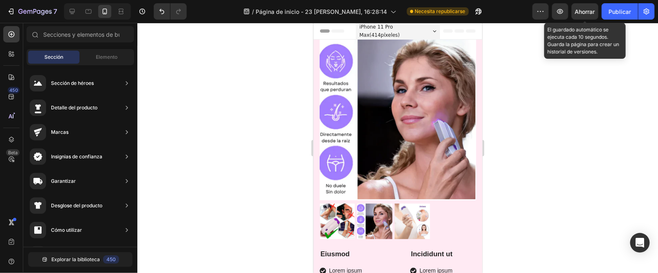
click at [593, 12] on font "Ahorrar" at bounding box center [585, 11] width 20 height 7
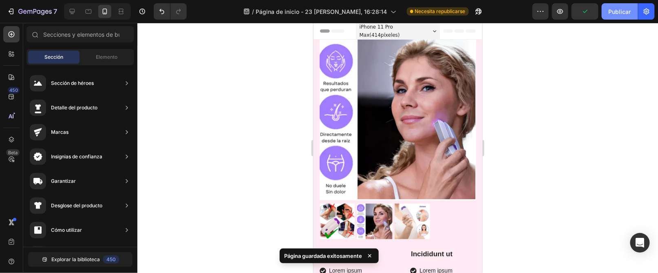
click at [616, 10] on font "Publicar" at bounding box center [620, 11] width 22 height 7
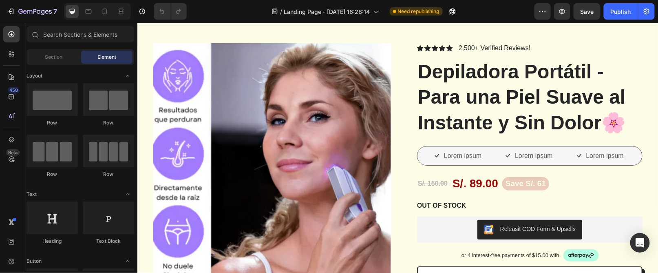
scroll to position [22, 0]
